Goal: Task Accomplishment & Management: Complete application form

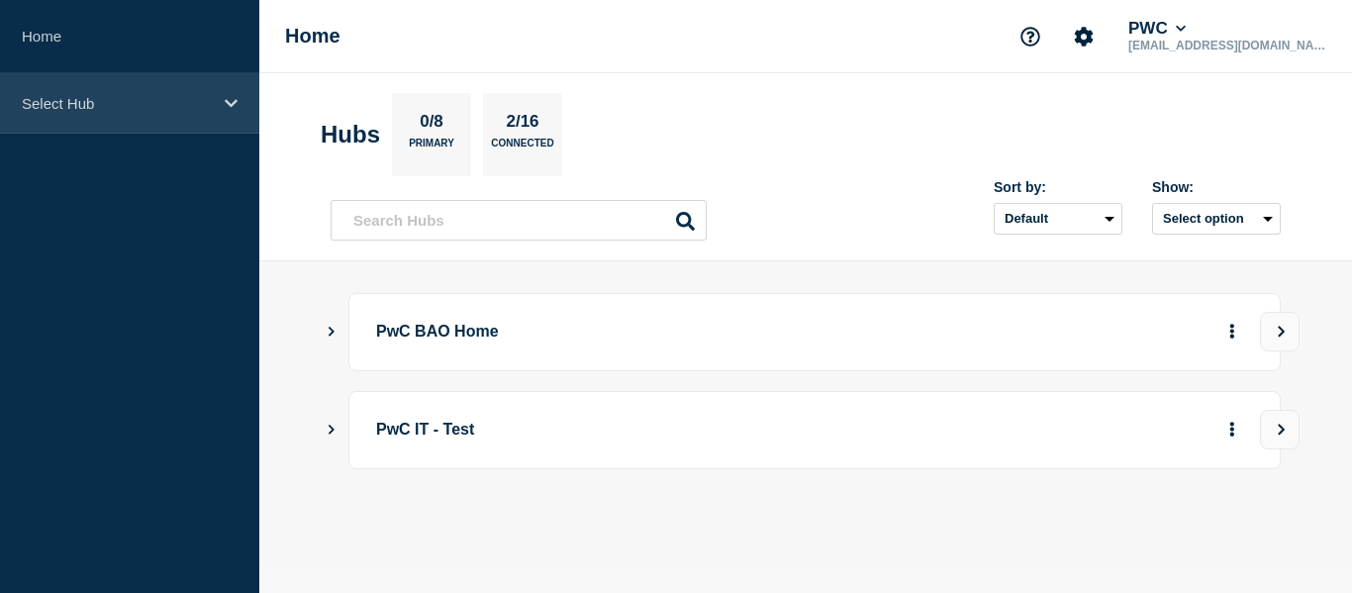
click at [234, 111] on div "Select Hub" at bounding box center [129, 103] width 259 height 60
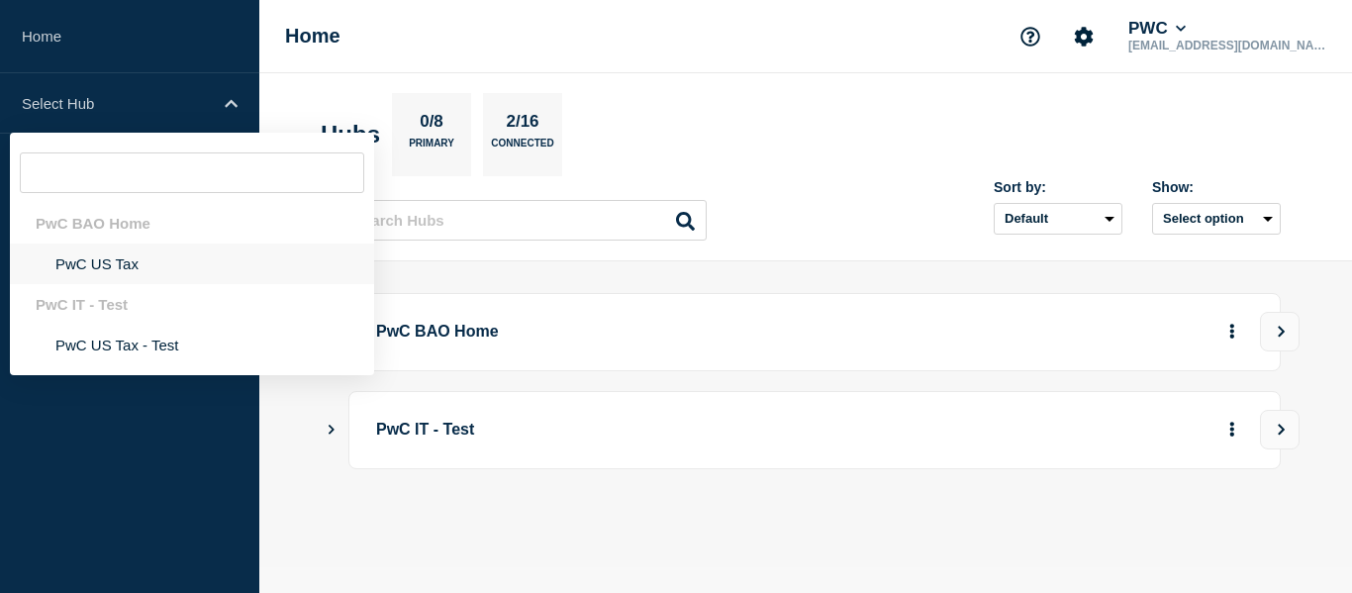
click at [80, 264] on li "PwC US Tax" at bounding box center [192, 264] width 364 height 41
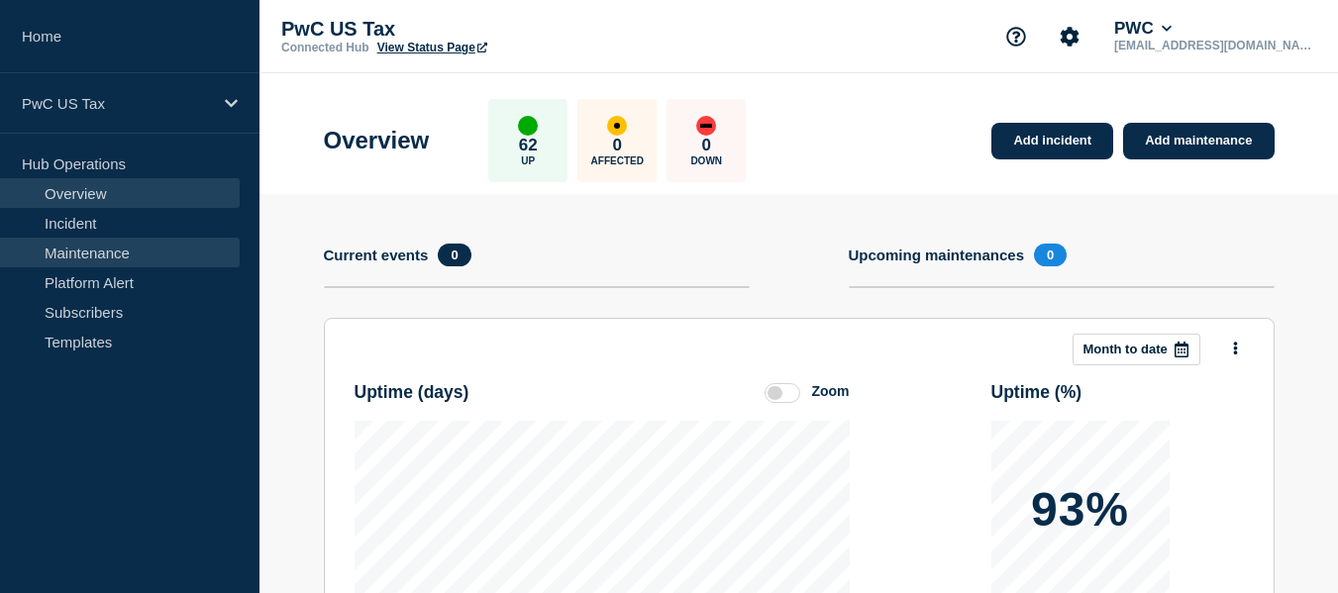
click at [119, 261] on link "Maintenance" at bounding box center [120, 253] width 240 height 30
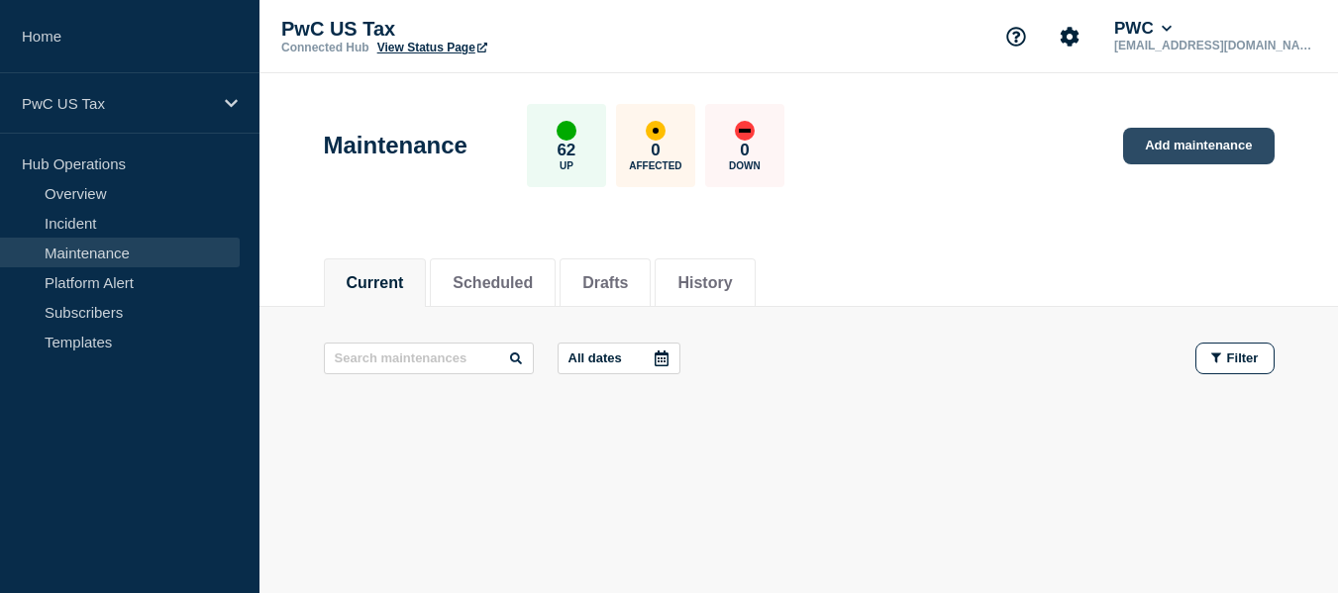
click at [1237, 151] on link "Add maintenance" at bounding box center [1198, 146] width 150 height 37
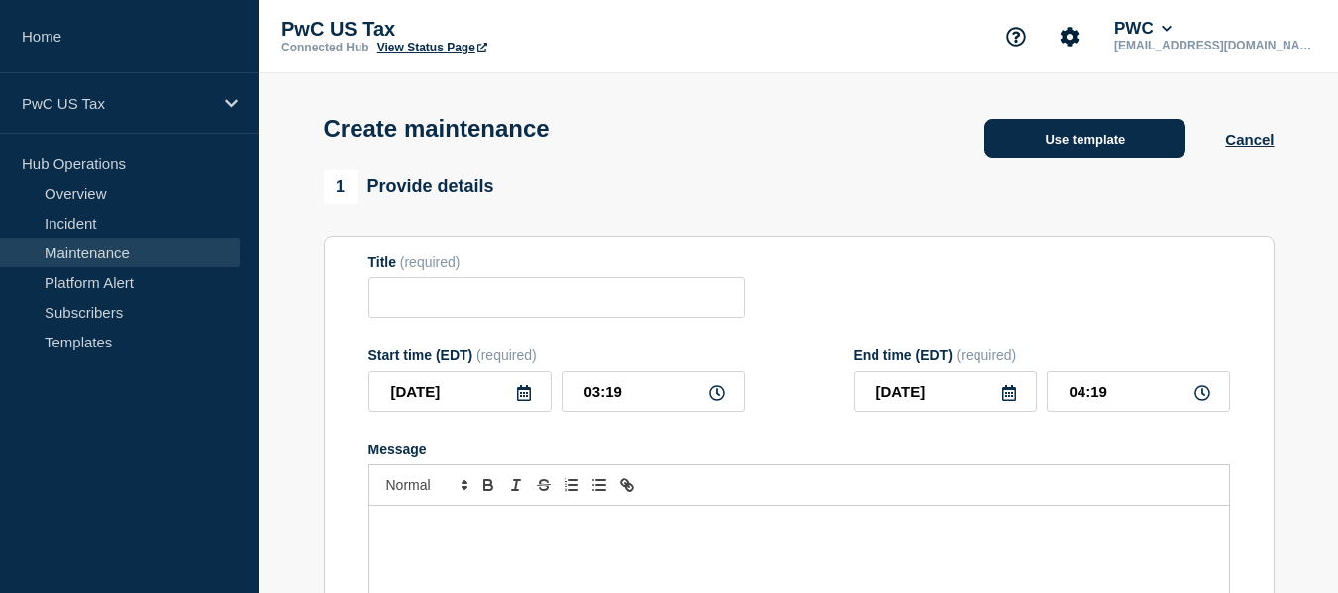
click at [1105, 137] on button "Use template" at bounding box center [1084, 139] width 201 height 40
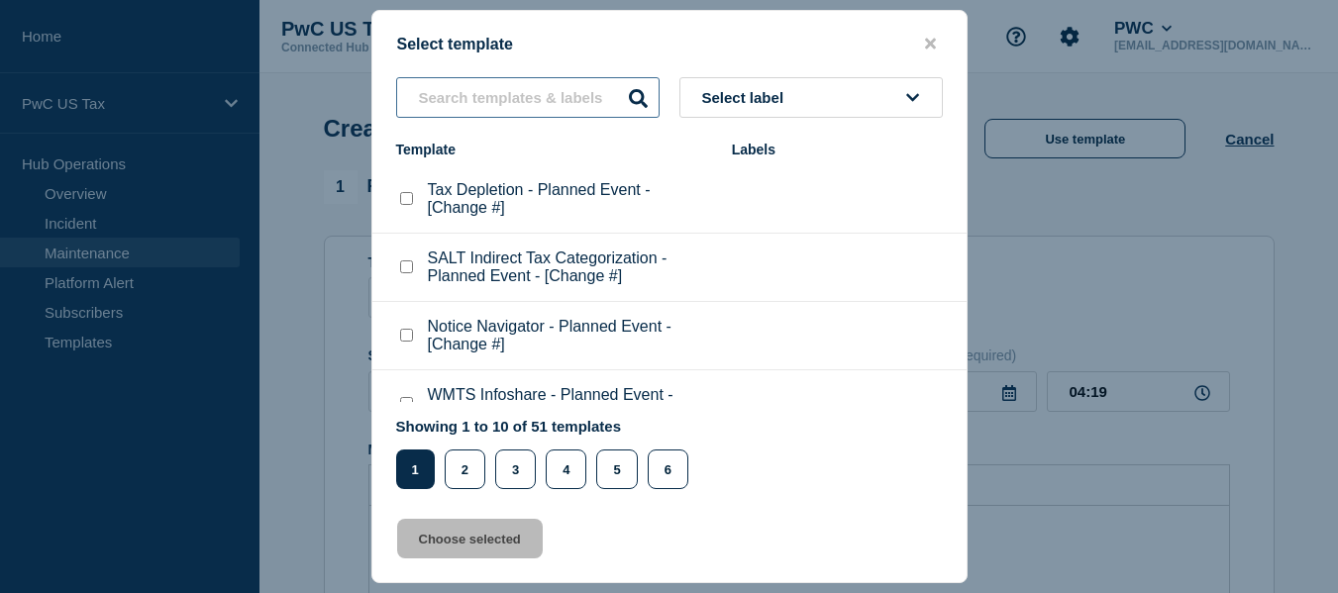
click at [563, 105] on input "text" at bounding box center [527, 97] width 263 height 41
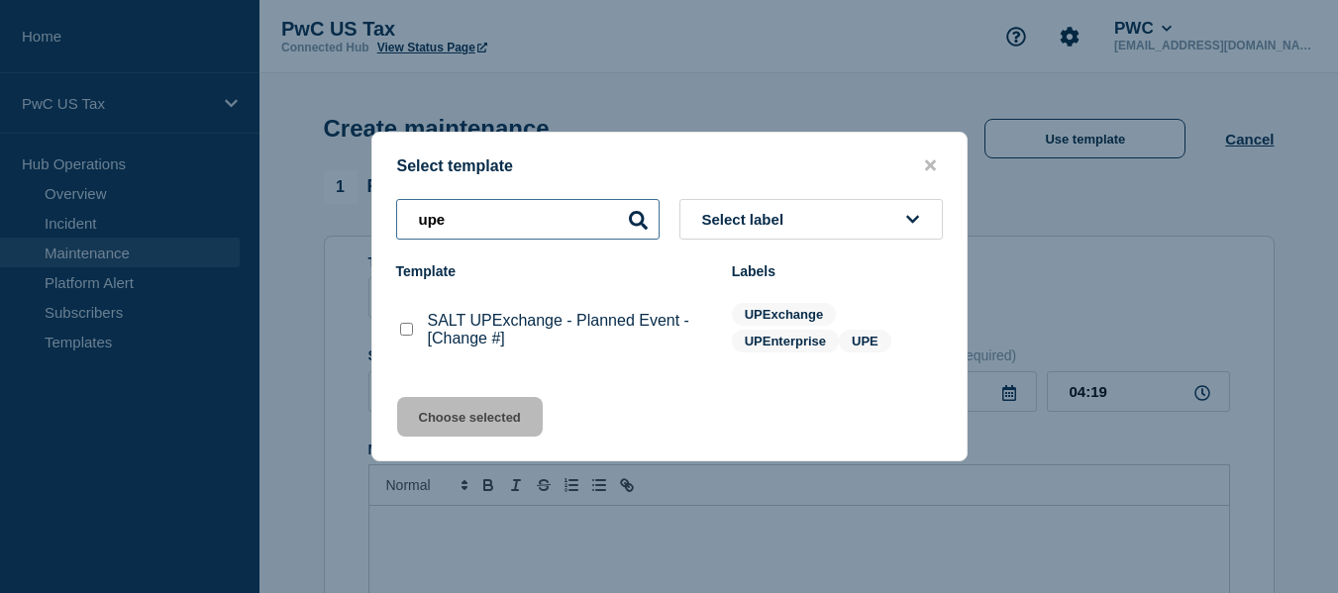
type input "upe"
click at [405, 327] on checkbox"] "SALT UPExchange - Planned Event - [Change #] checkbox" at bounding box center [406, 329] width 13 height 13
checkbox checkbox"] "true"
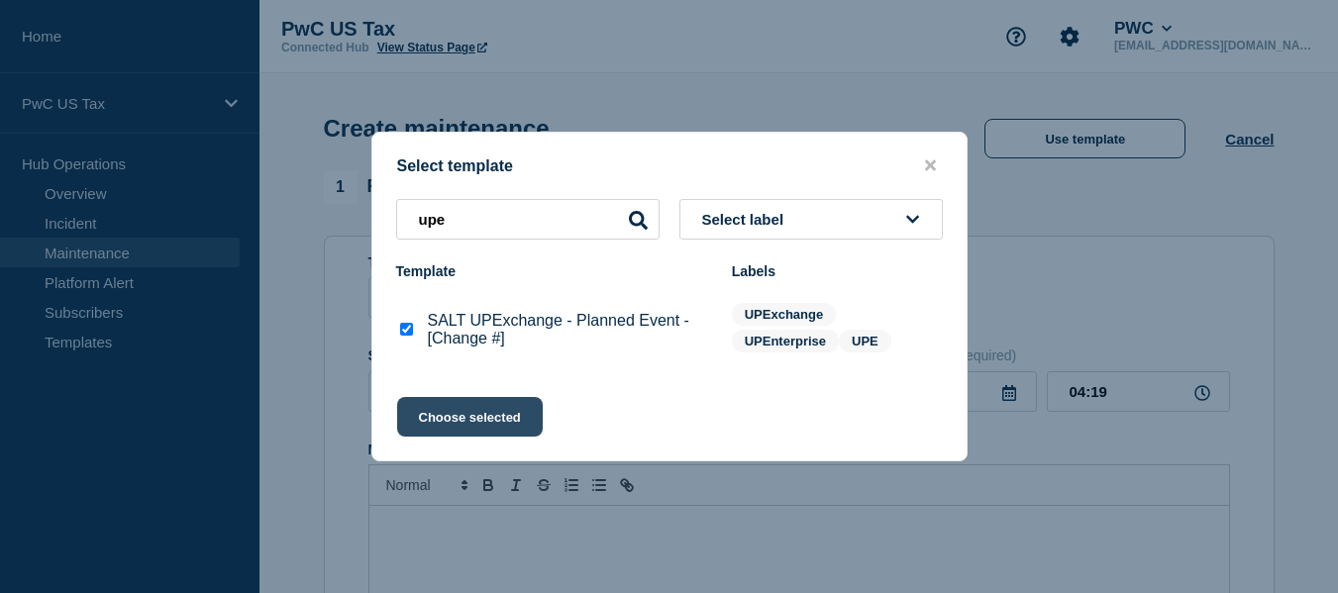
click at [487, 424] on button "Choose selected" at bounding box center [470, 417] width 146 height 40
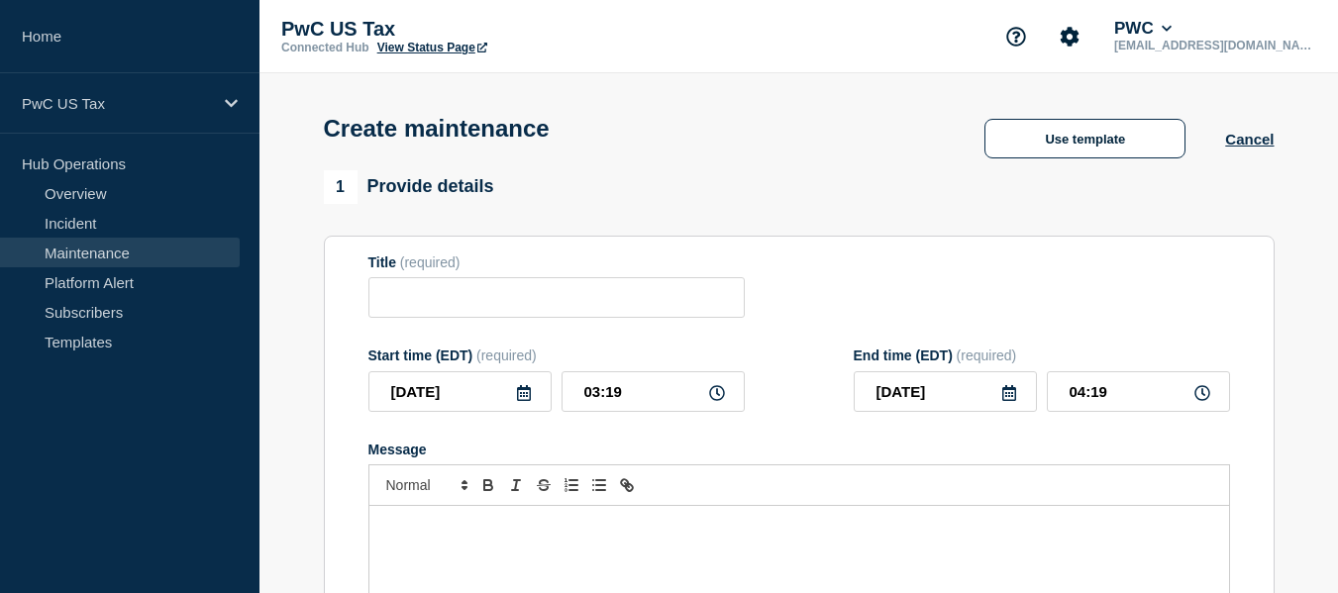
type input "SALT UPExchange - Planned Event - [Change #]"
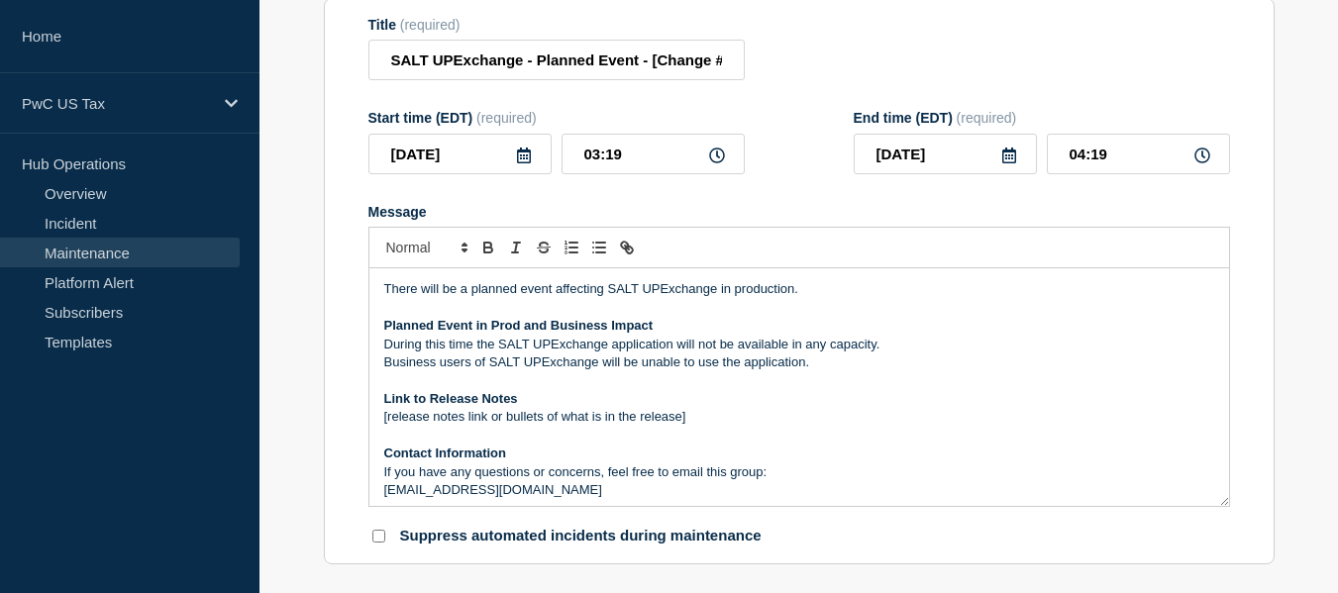
scroll to position [277, 0]
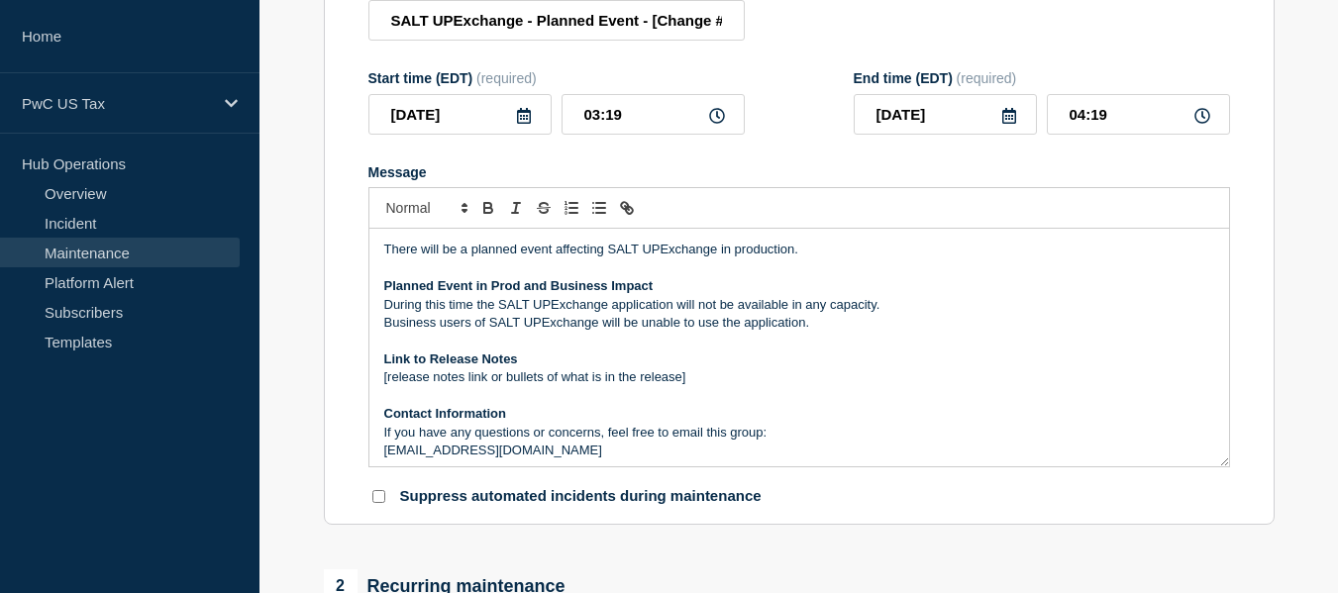
click at [522, 112] on icon at bounding box center [524, 116] width 16 height 16
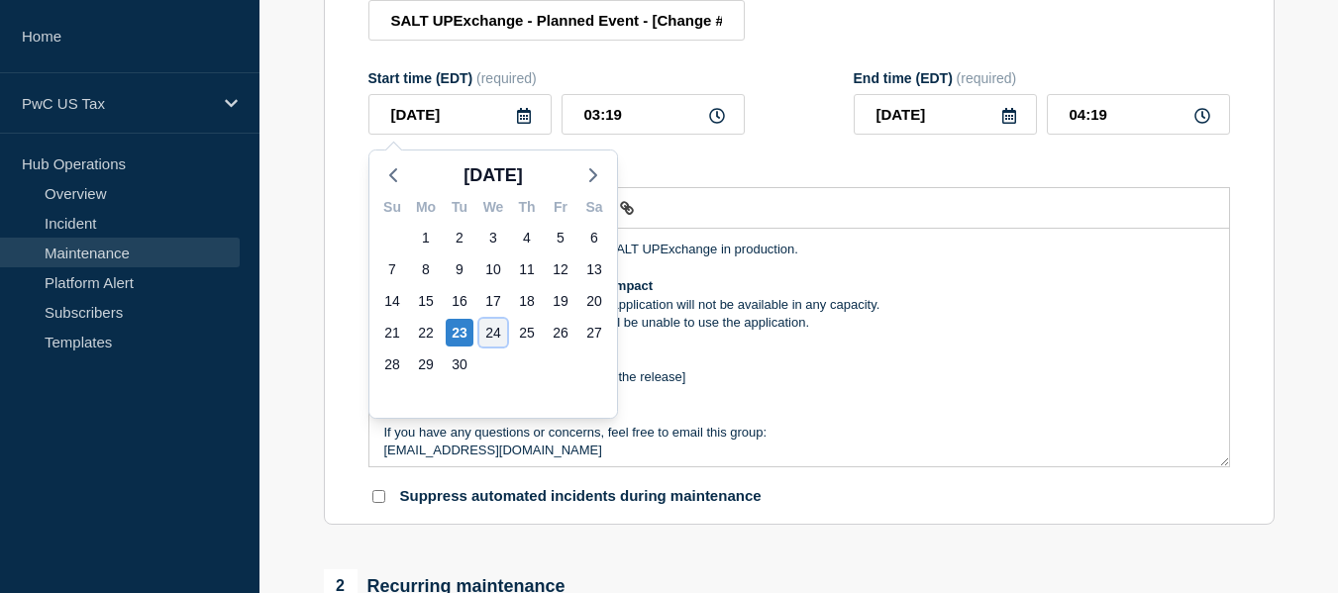
click at [486, 336] on div "24" at bounding box center [493, 333] width 28 height 28
type input "[DATE]"
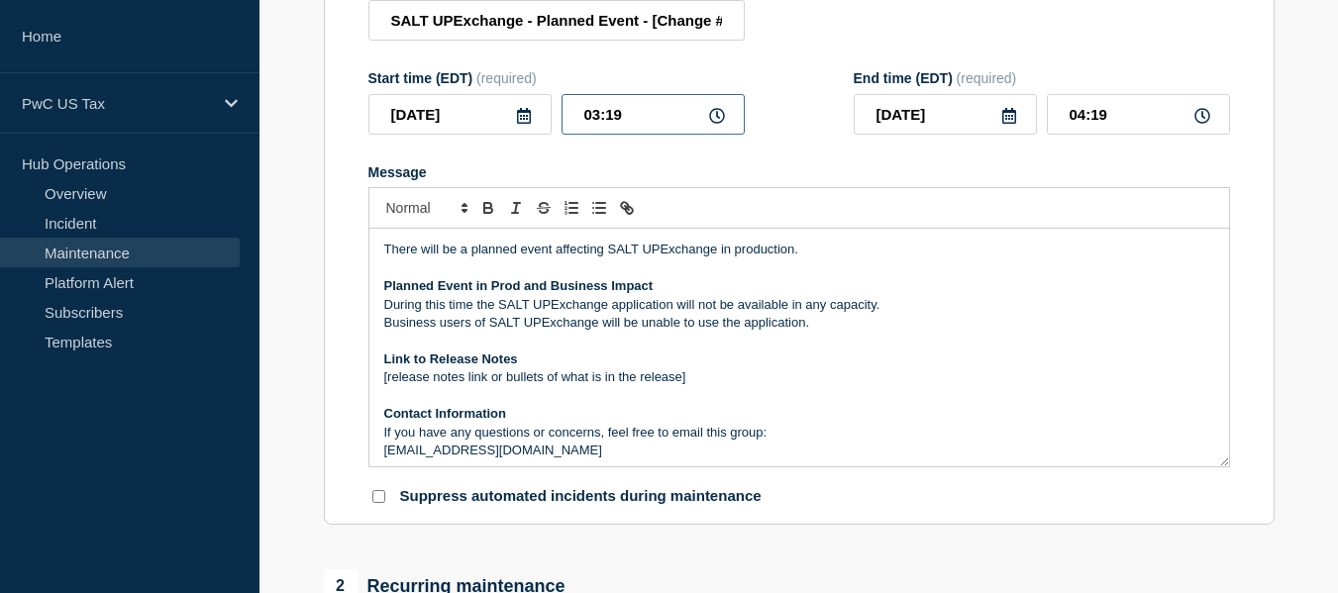
click at [591, 118] on input "03:19" at bounding box center [652, 114] width 183 height 41
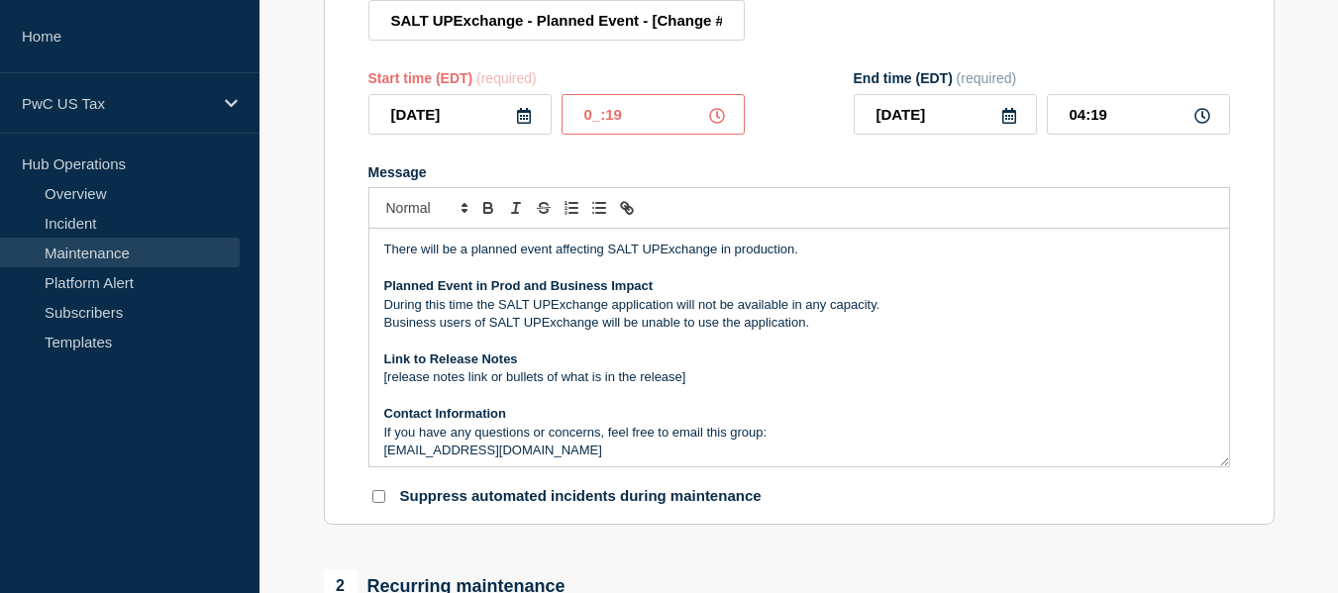
type input "02:19"
type input "03:19"
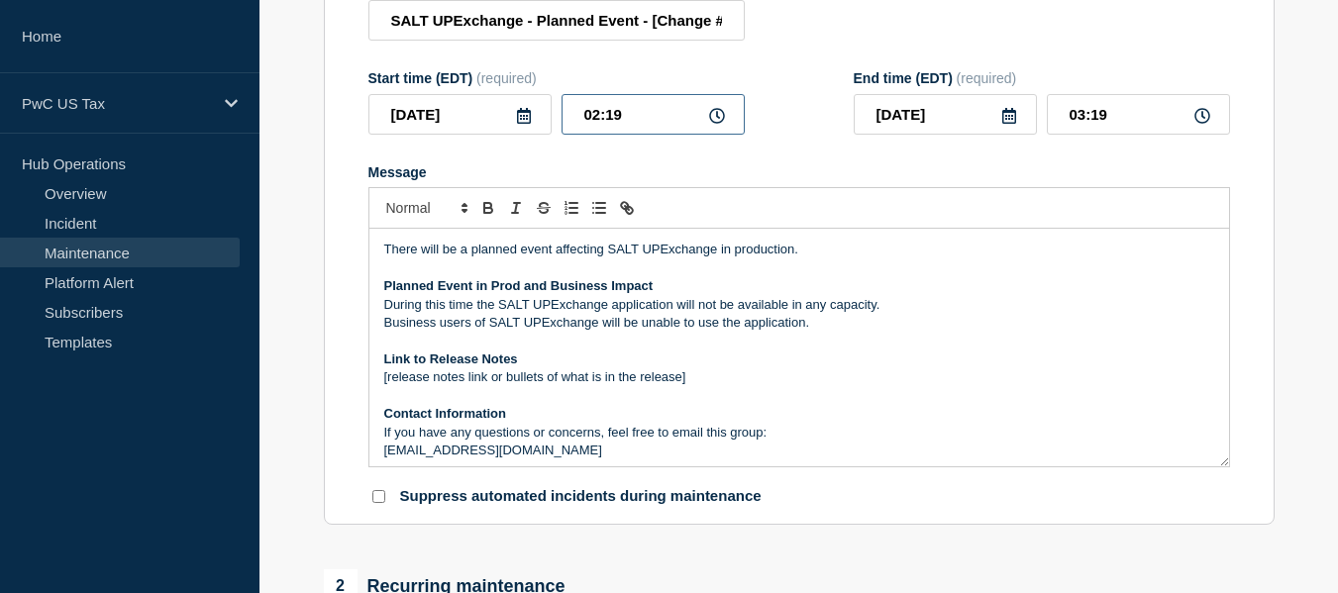
type input "02:39"
type input "03:39"
type input "02:30"
click at [1077, 118] on input "03:30" at bounding box center [1137, 114] width 183 height 41
type input "05:30"
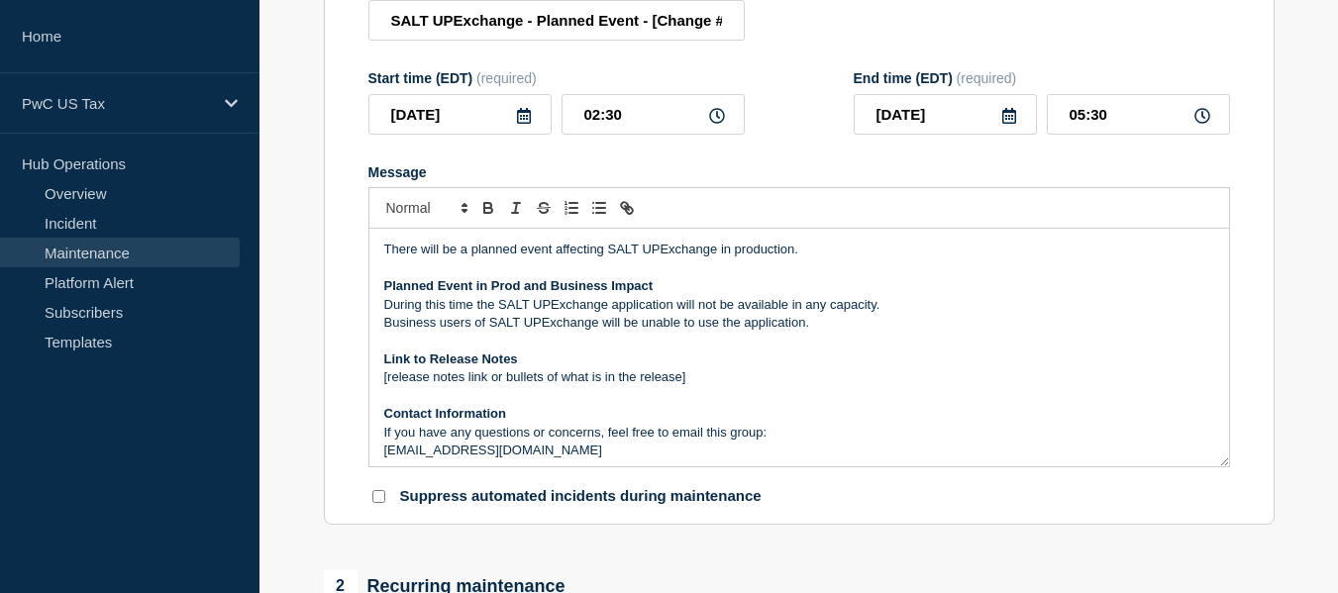
click at [503, 383] on p "[release notes link or bullets of what is in the release]" at bounding box center [799, 377] width 830 height 18
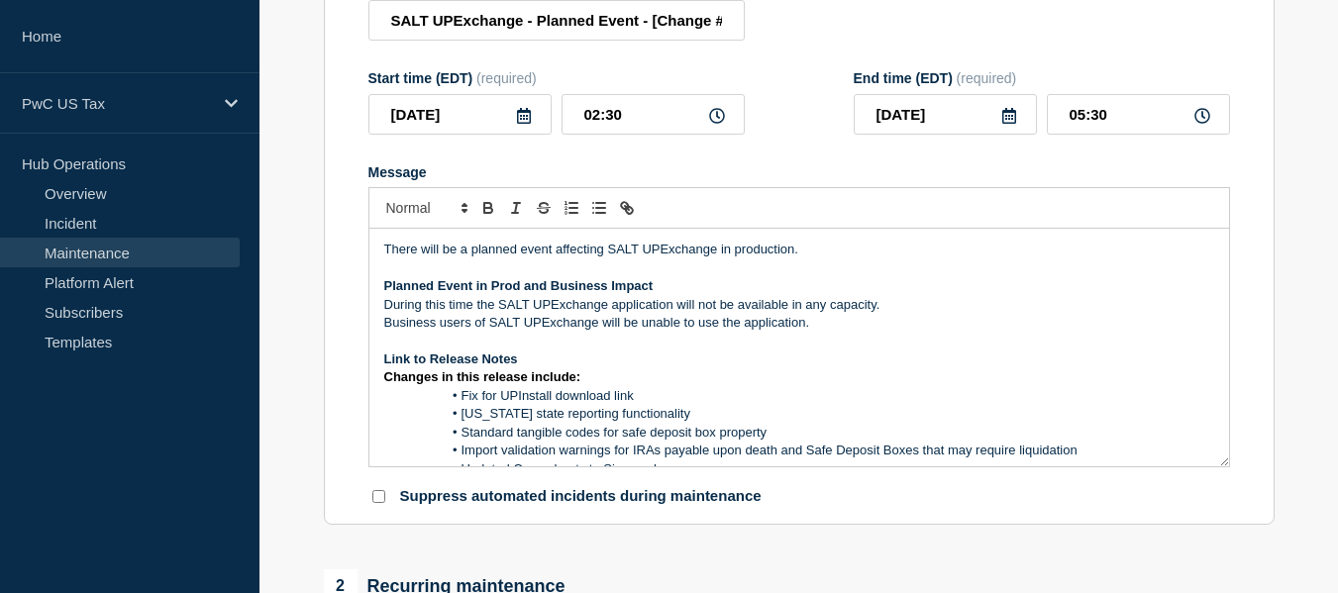
scroll to position [82, 0]
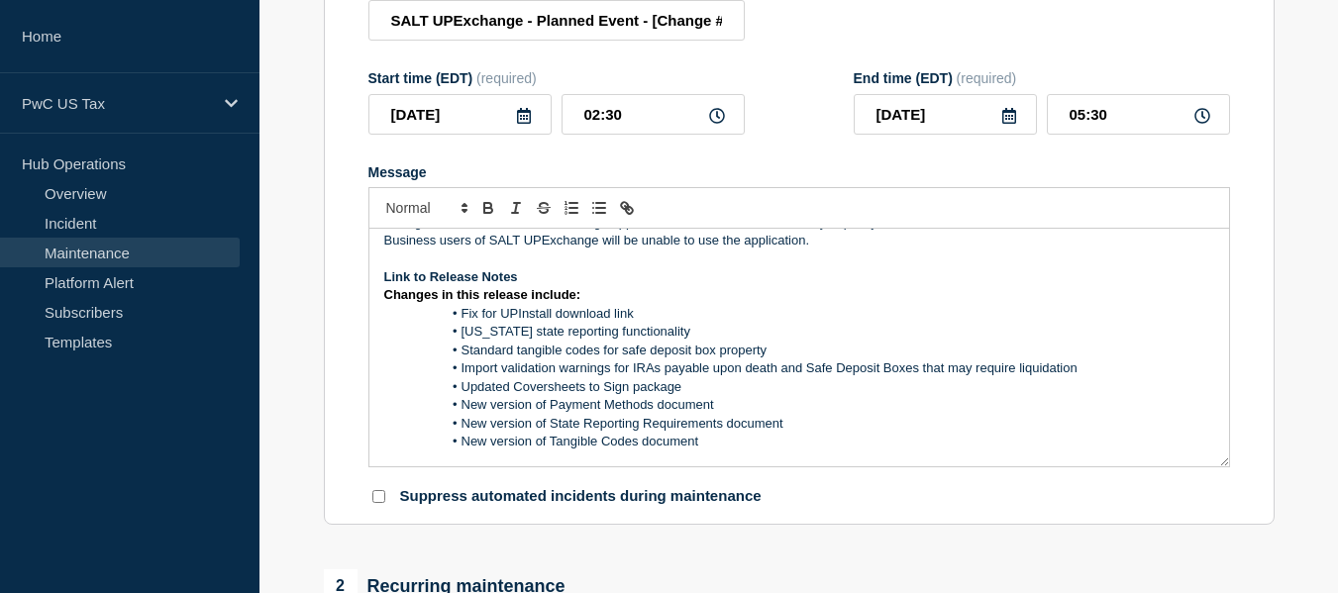
click at [426, 282] on strong "Link to Release Notes" at bounding box center [451, 276] width 134 height 15
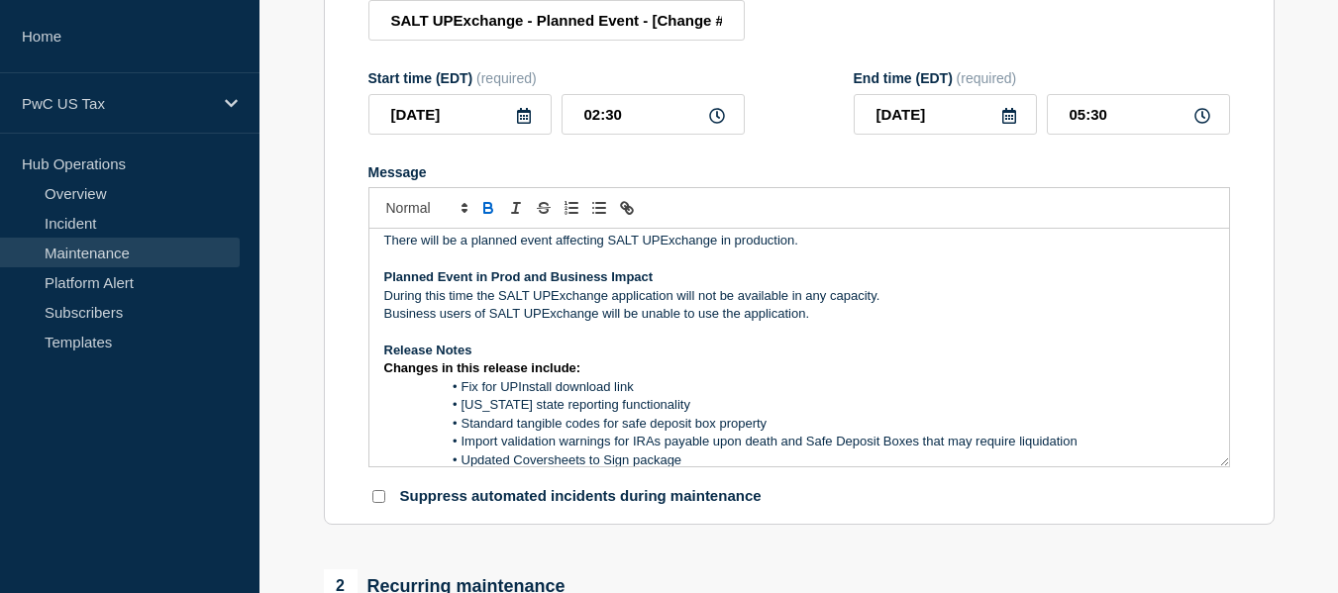
scroll to position [0, 0]
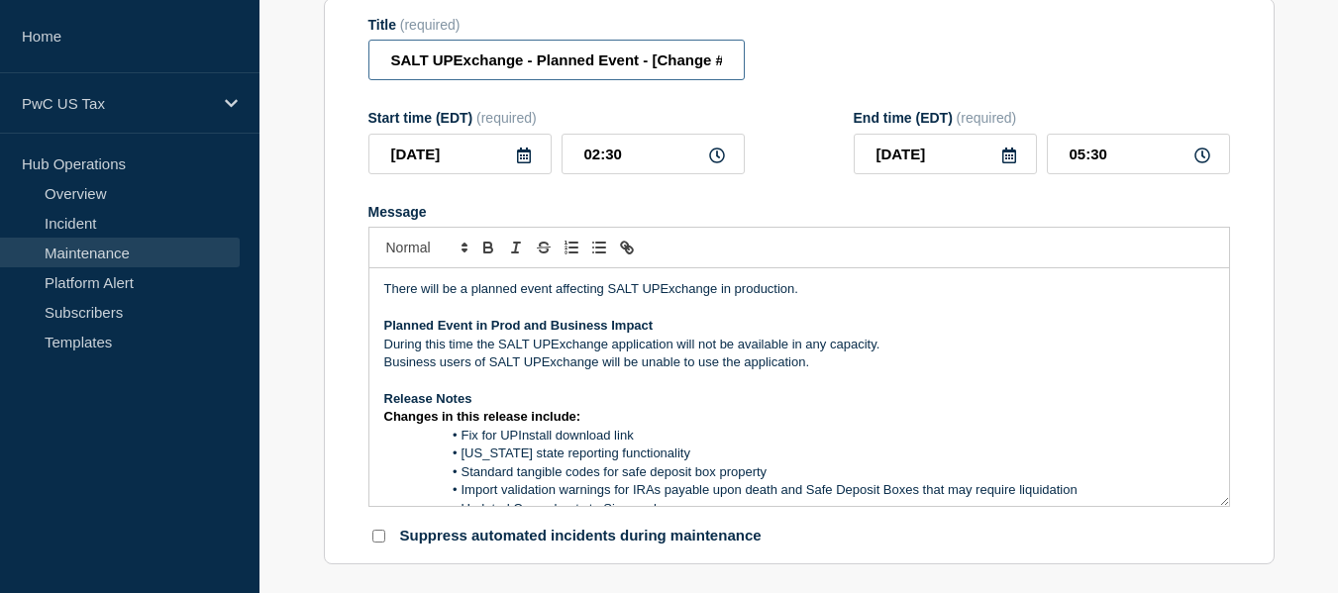
click at [713, 73] on input "SALT UPExchange - Planned Event - [Change #]" at bounding box center [556, 60] width 376 height 41
click at [706, 69] on input "SALT UPExchange - Planned Event - [Change #]" at bounding box center [556, 60] width 376 height 41
paste input "CHG1534145"
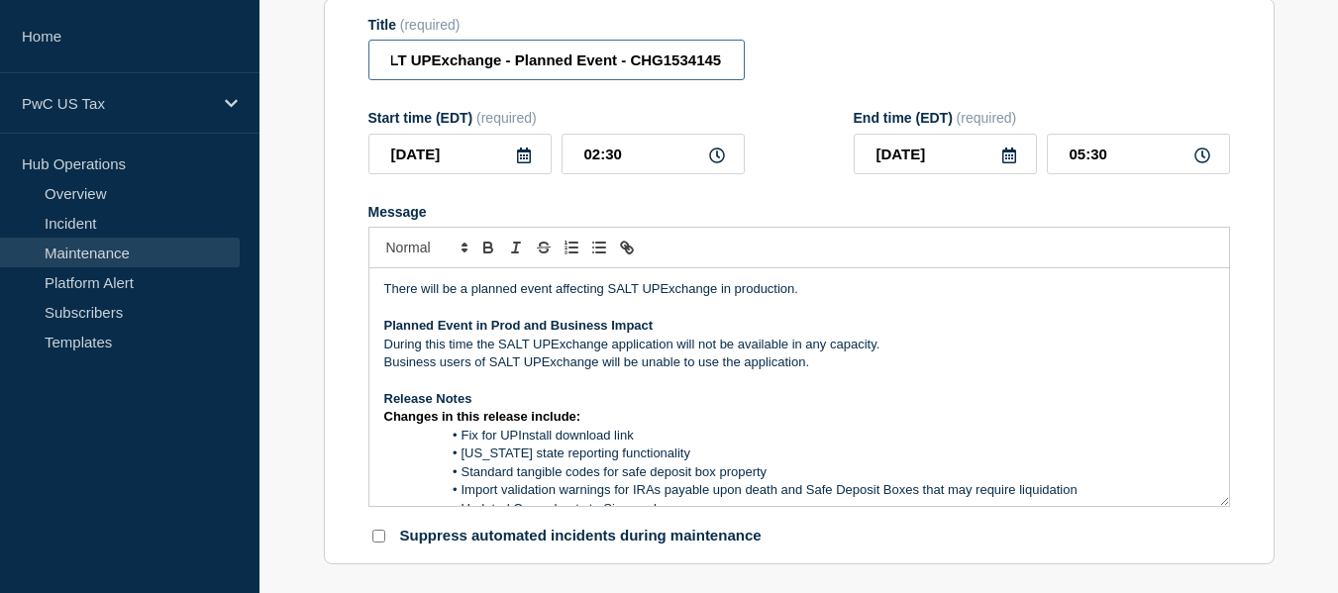
type input "SALT UPExchange - Planned Event - CHG1534145"
click at [1023, 70] on div "Title (required) SALT UPExchange - Planned Event - CHG1534145" at bounding box center [798, 49] width 861 height 64
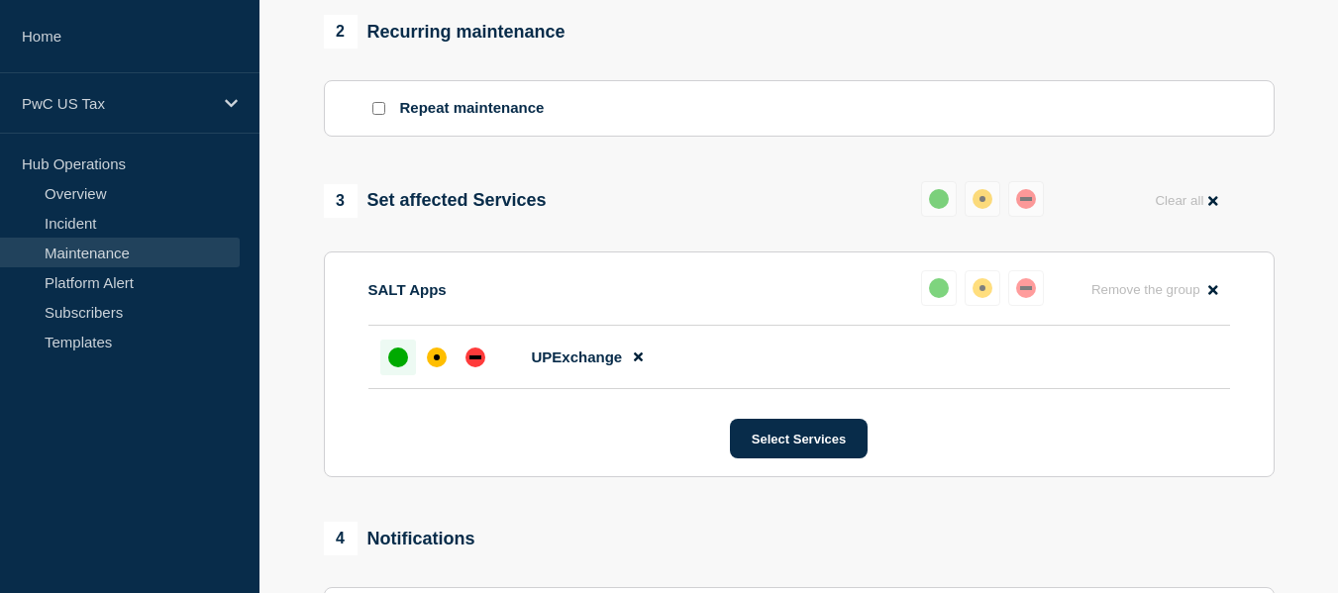
scroll to position [871, 0]
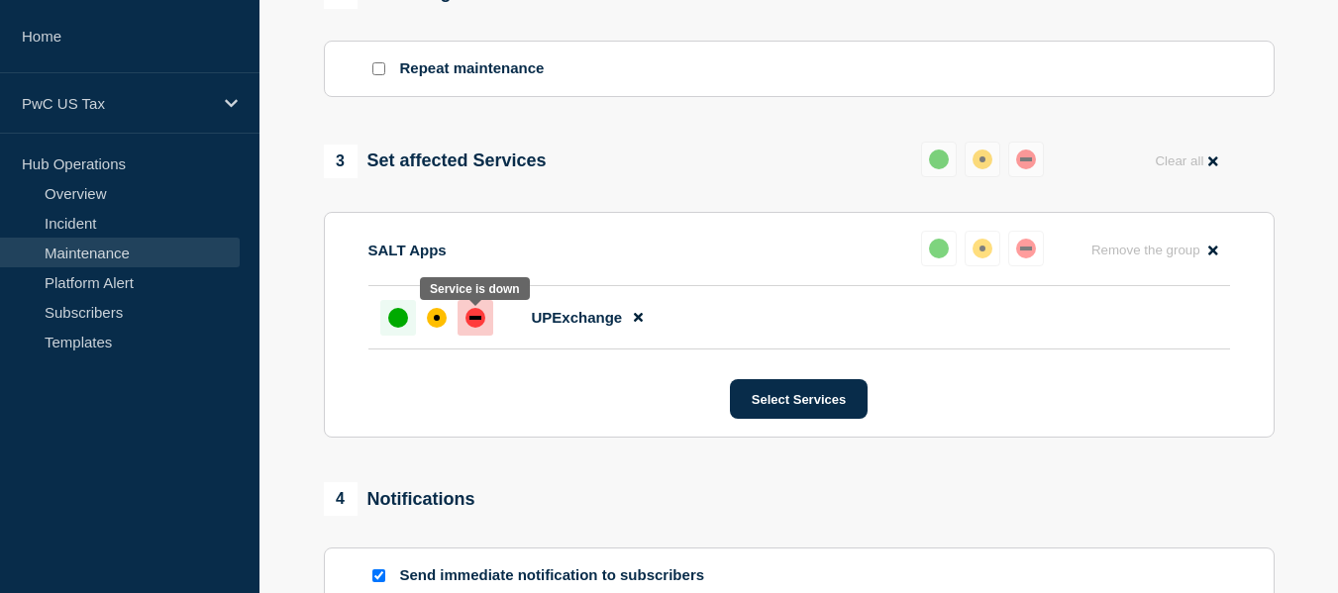
click at [478, 328] on div "down" at bounding box center [475, 318] width 20 height 20
click at [300, 331] on section "1 Provide details Title (required) SALT UPExchange - Planned Event - CHG1534145…" at bounding box center [798, 38] width 1078 height 1478
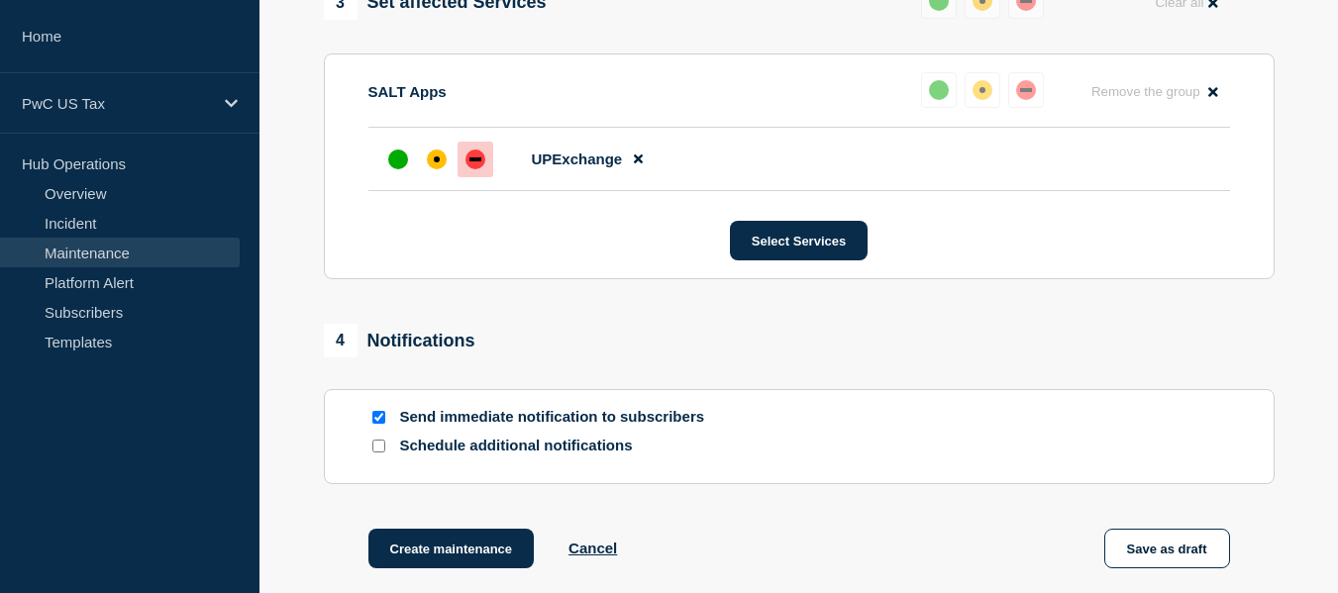
scroll to position [1148, 0]
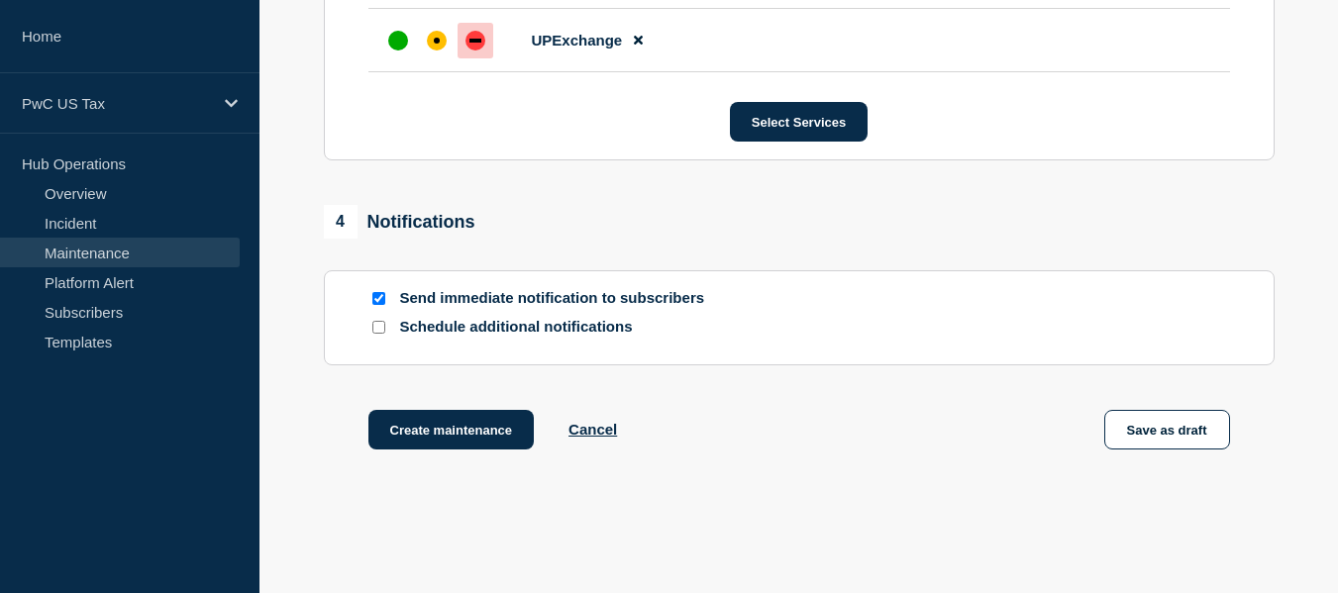
click at [376, 332] on input "Schedule additional notifications" at bounding box center [378, 327] width 13 height 13
checkbox input "true"
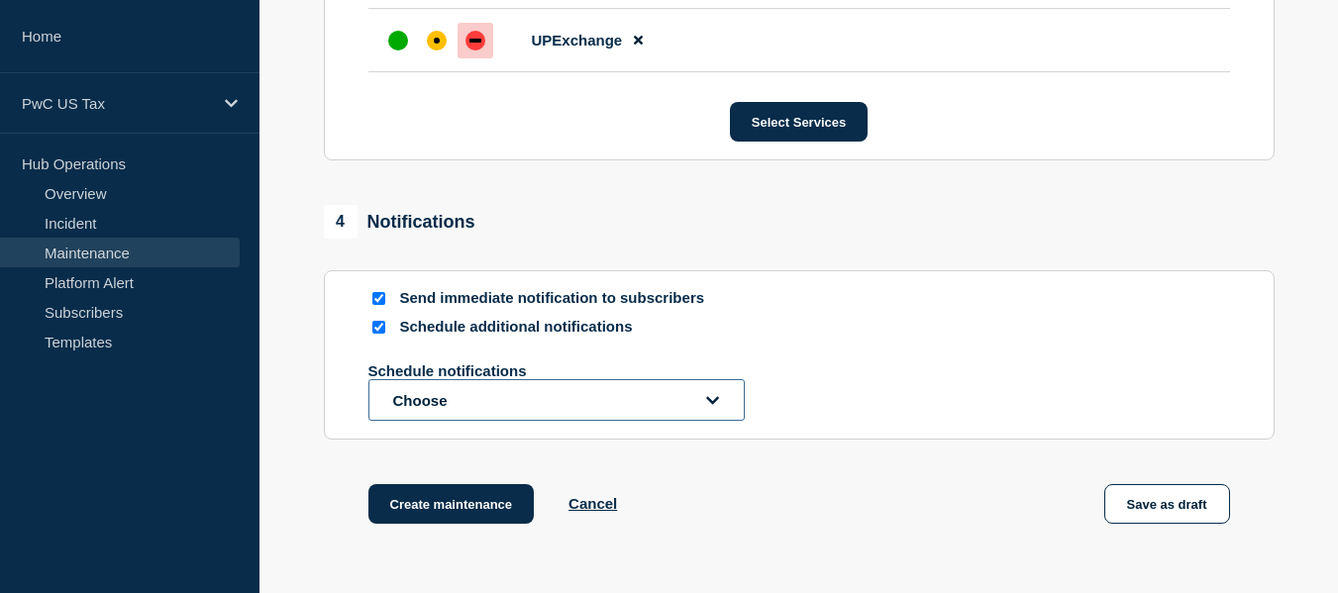
click at [483, 414] on button "Choose" at bounding box center [556, 400] width 376 height 42
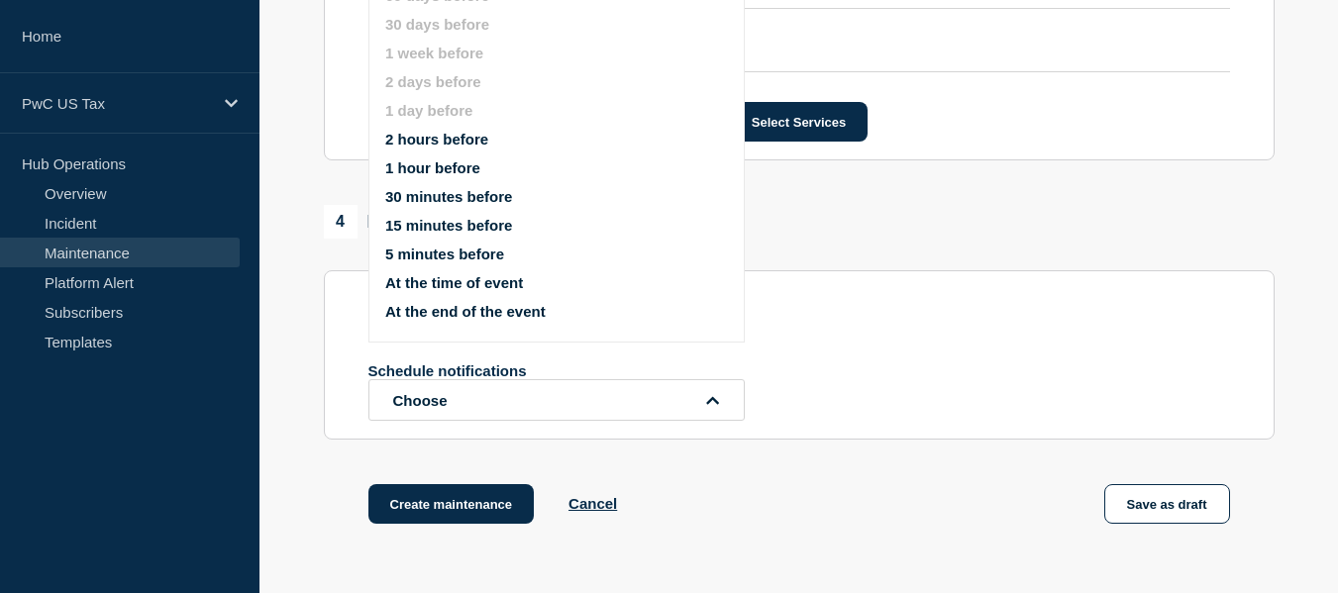
scroll to position [1089, 0]
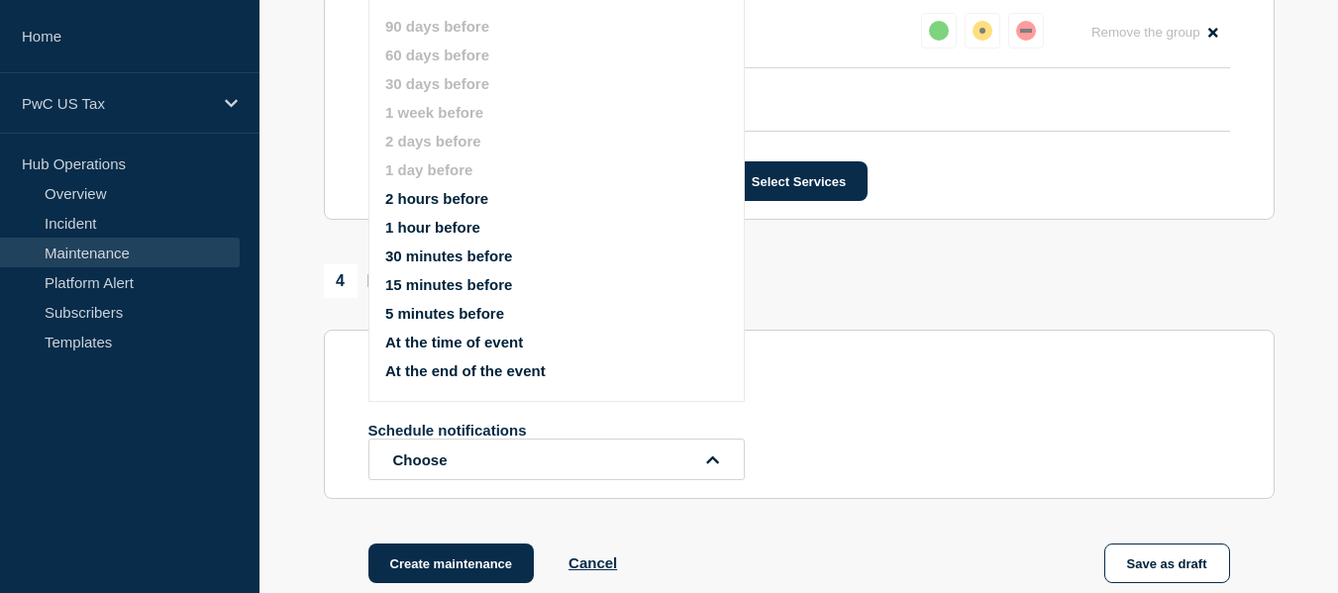
click at [431, 221] on button "1 hour before" at bounding box center [432, 227] width 95 height 17
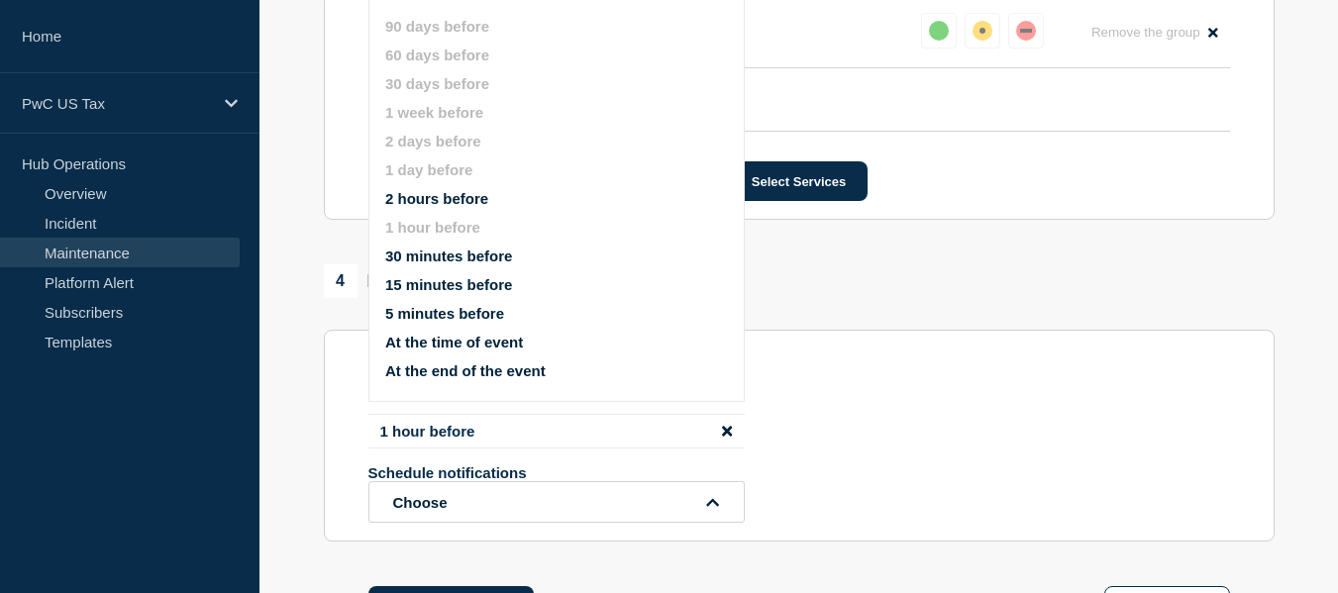
click at [473, 338] on button "At the time of event" at bounding box center [454, 342] width 138 height 17
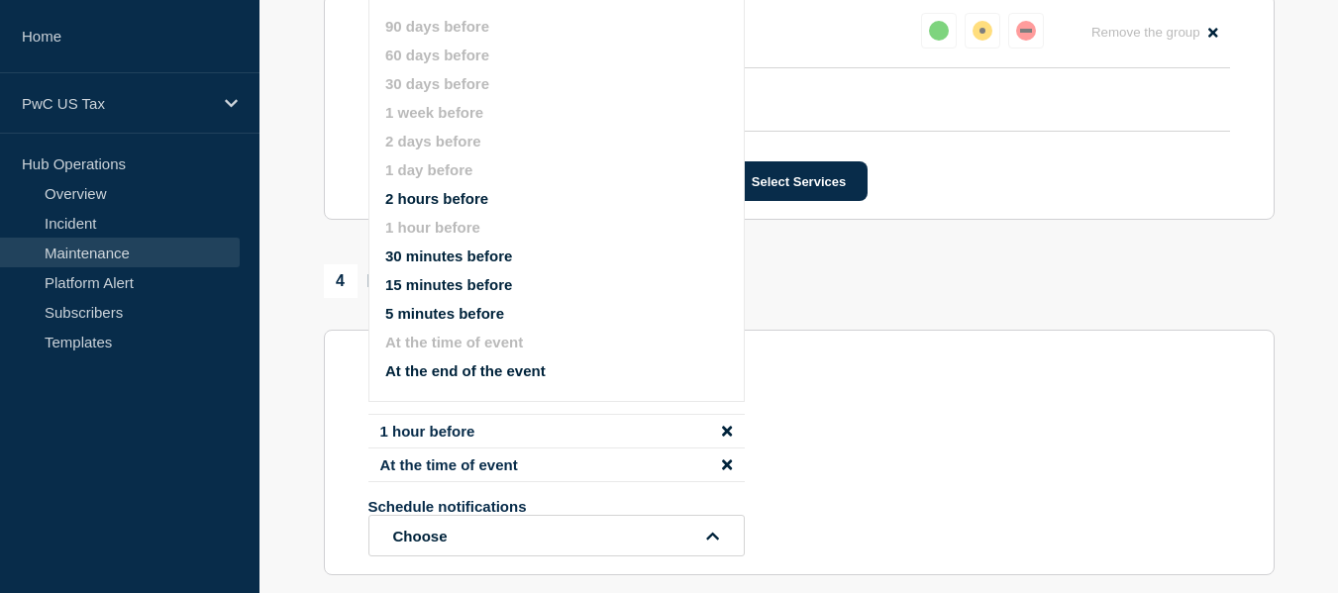
click at [1016, 298] on div "4 Notifications" at bounding box center [799, 281] width 950 height 34
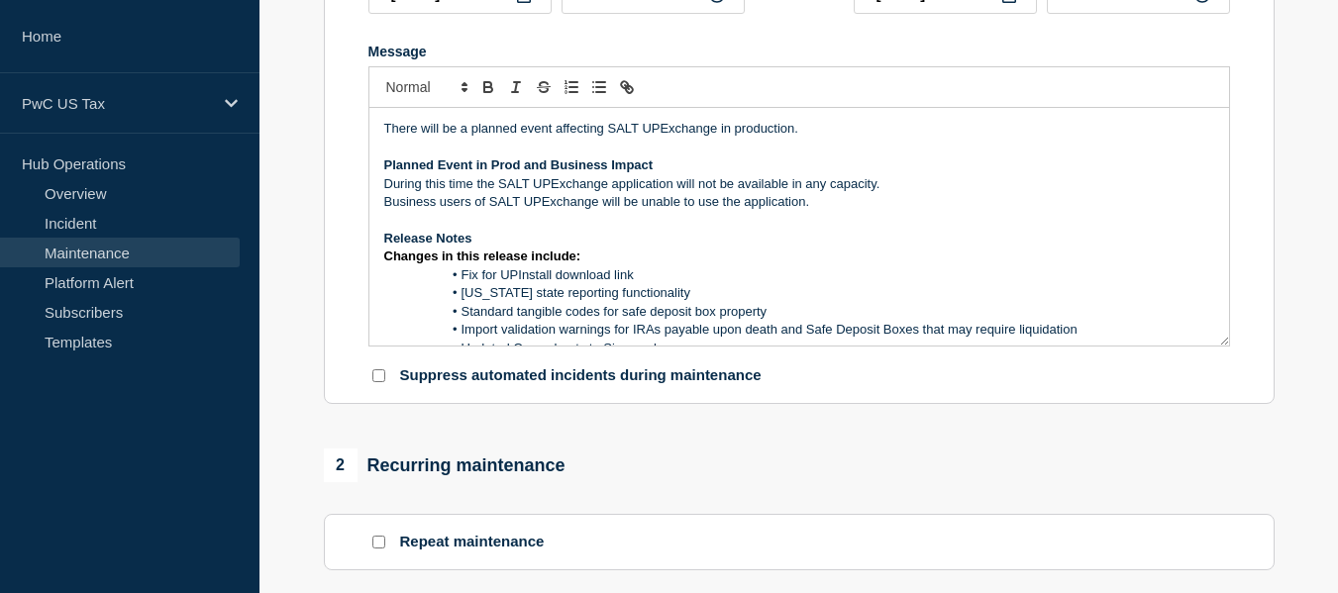
scroll to position [358, 0]
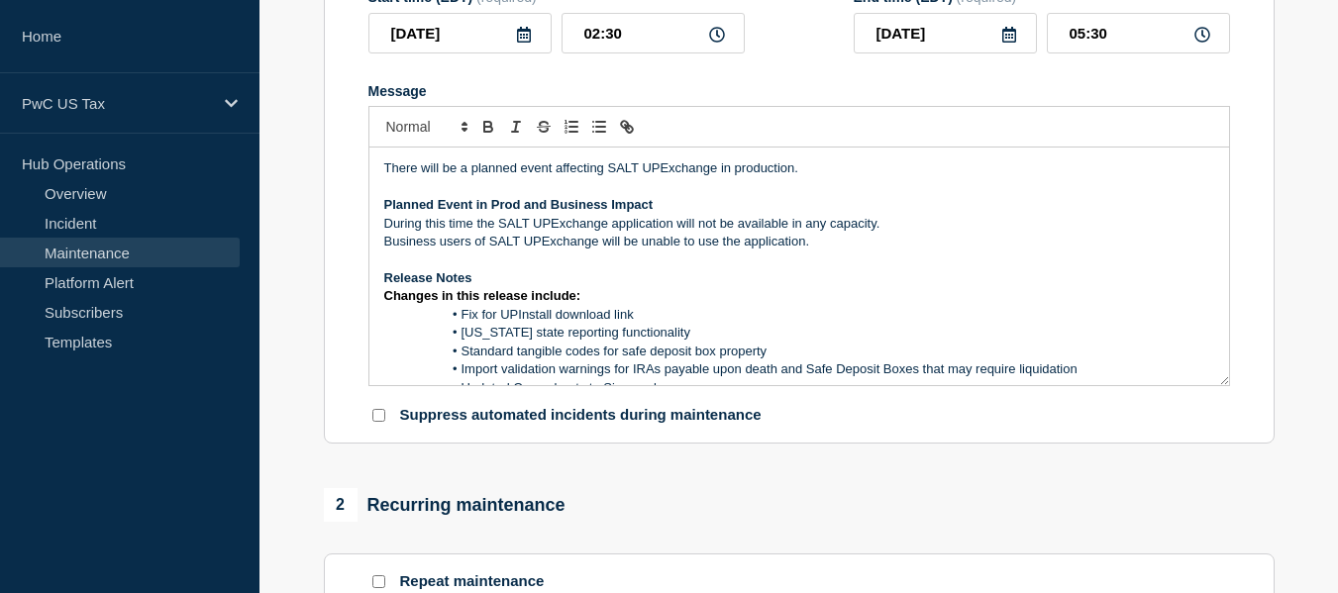
click at [378, 419] on input "Suppress automated incidents during maintenance" at bounding box center [378, 415] width 13 height 13
checkbox input "true"
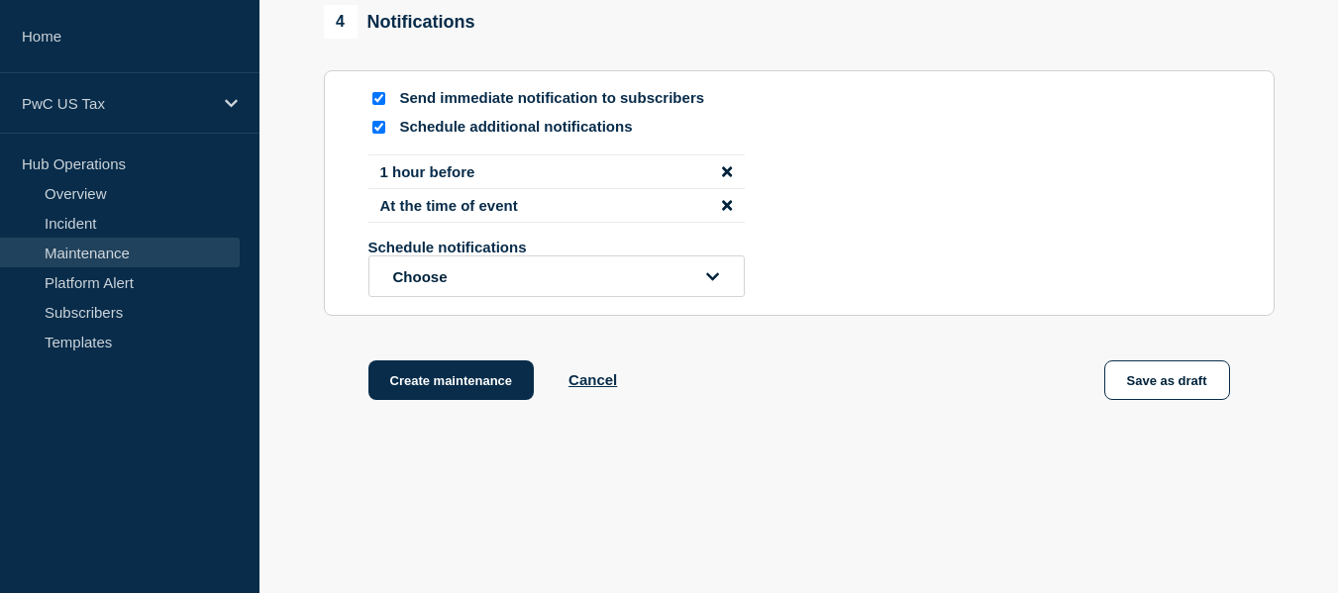
scroll to position [1388, 0]
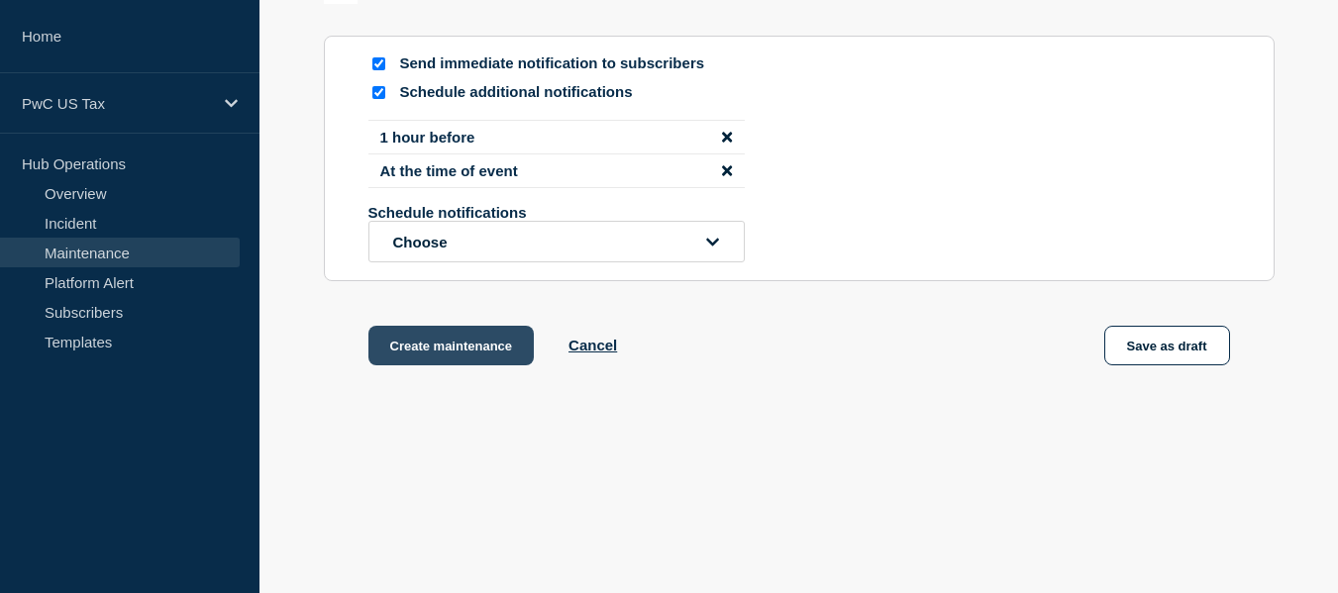
click at [457, 347] on button "Create maintenance" at bounding box center [451, 346] width 166 height 40
